Goal: Task Accomplishment & Management: Complete application form

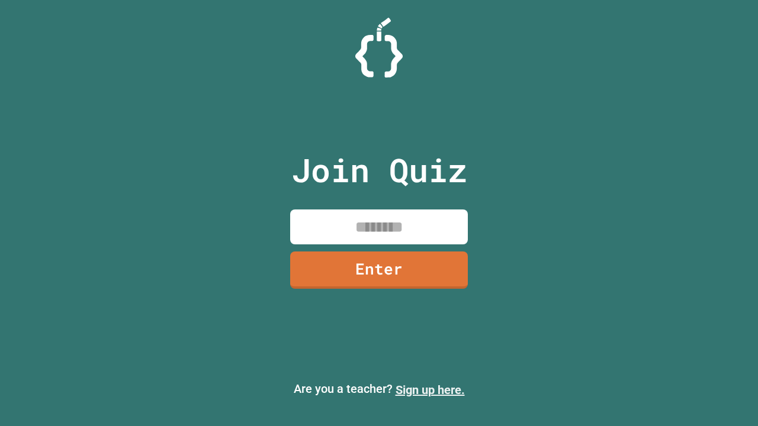
click at [430, 390] on link "Sign up here." at bounding box center [429, 390] width 69 height 14
